Goal: Task Accomplishment & Management: Complete application form

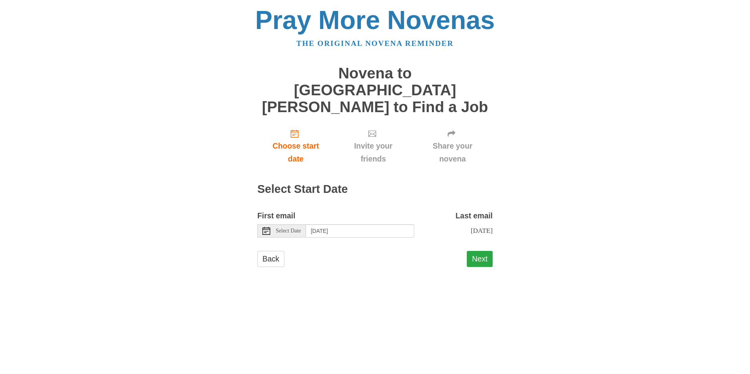
click at [479, 251] on button "Next" at bounding box center [480, 259] width 26 height 16
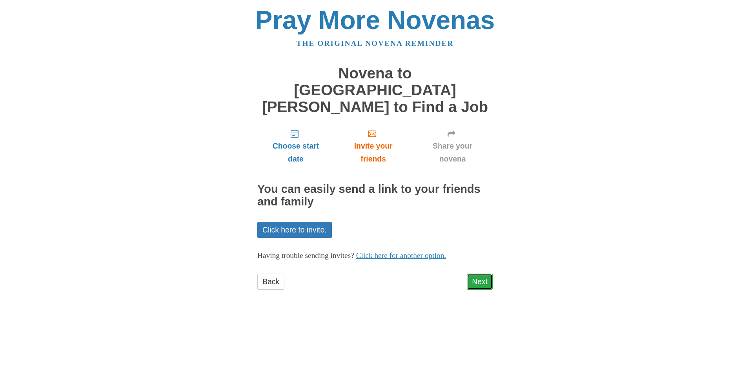
click at [485, 274] on link "Next" at bounding box center [480, 282] width 26 height 16
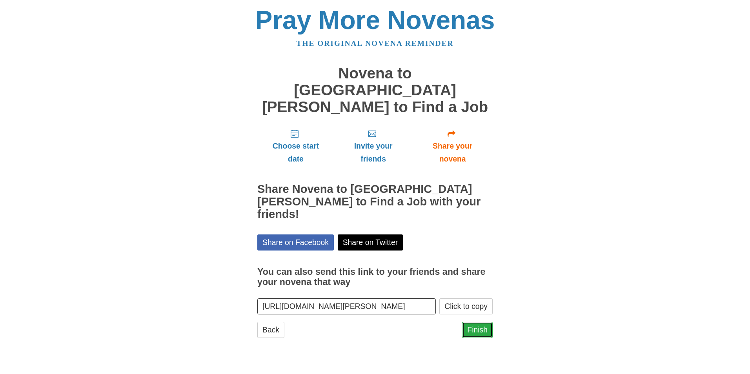
click at [479, 322] on link "Finish" at bounding box center [477, 330] width 31 height 16
